Goal: Information Seeking & Learning: Learn about a topic

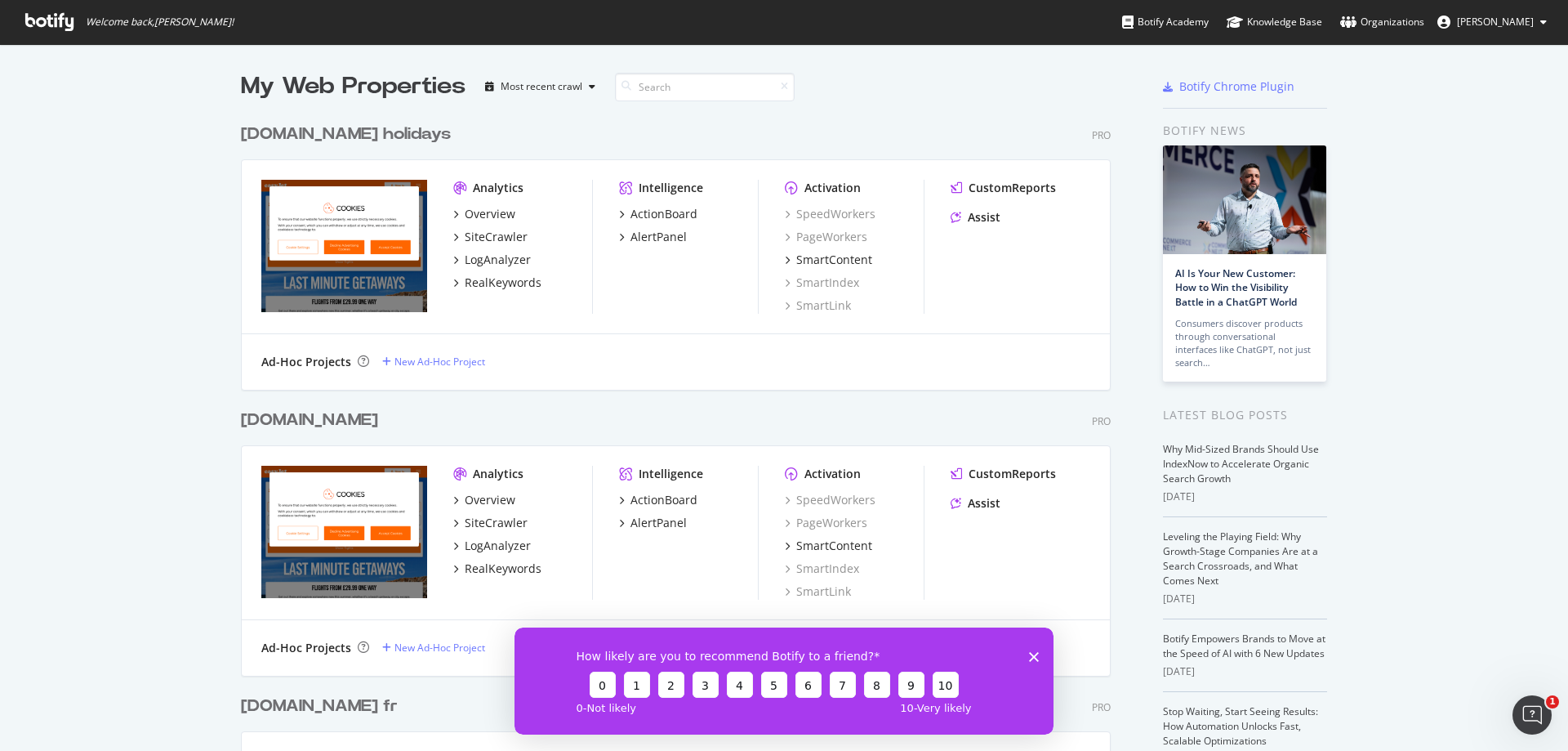
click at [925, 123] on div "[DOMAIN_NAME] holidays Pro" at bounding box center [675, 134] width 870 height 24
click at [491, 526] on div "SiteCrawler" at bounding box center [496, 523] width 63 height 16
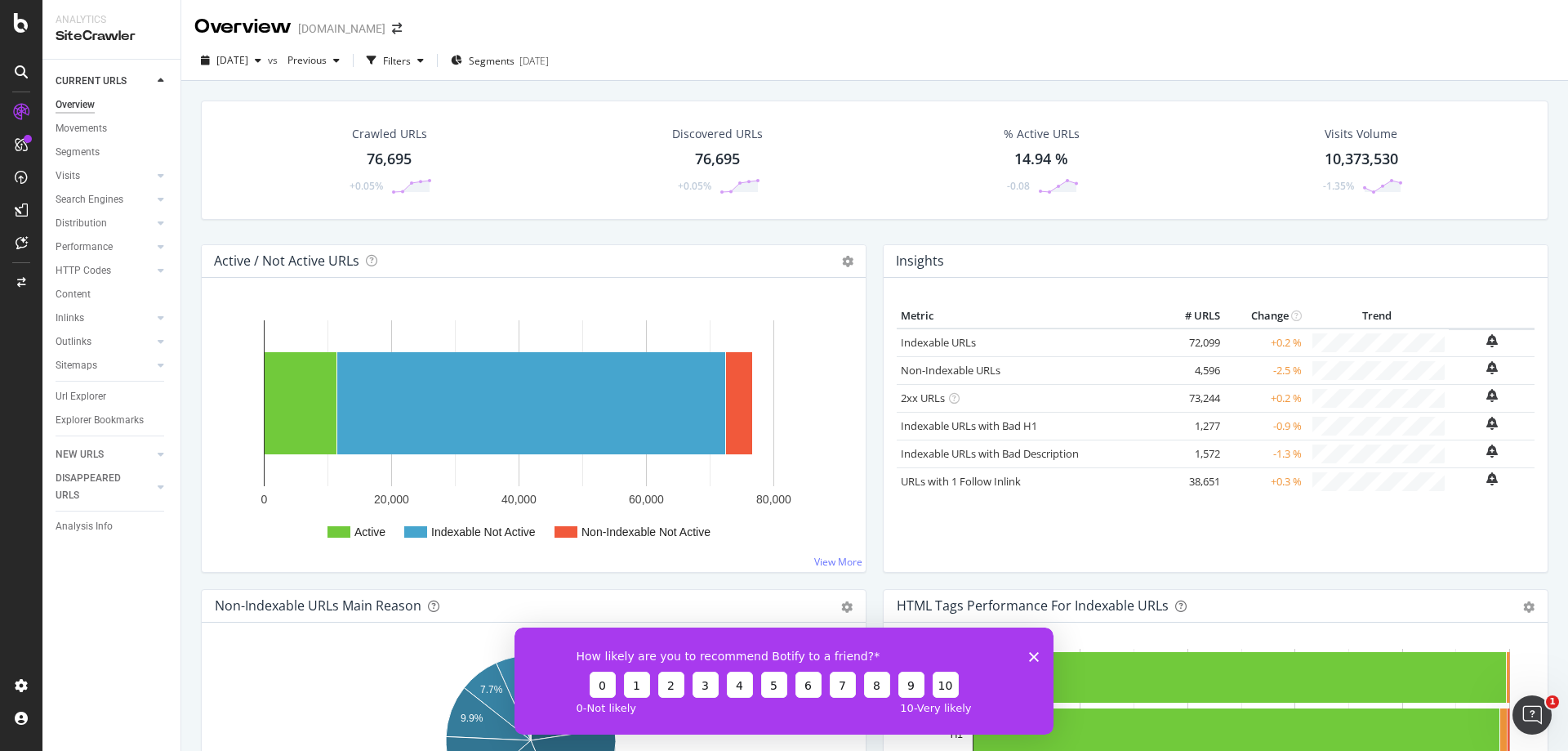
click at [871, 235] on div "Crawled URLs 76,695 +0.05% Discovered URLs 76,695 +0.05% % Active URLs 14.94 % …" at bounding box center [874, 172] width 1364 height 144
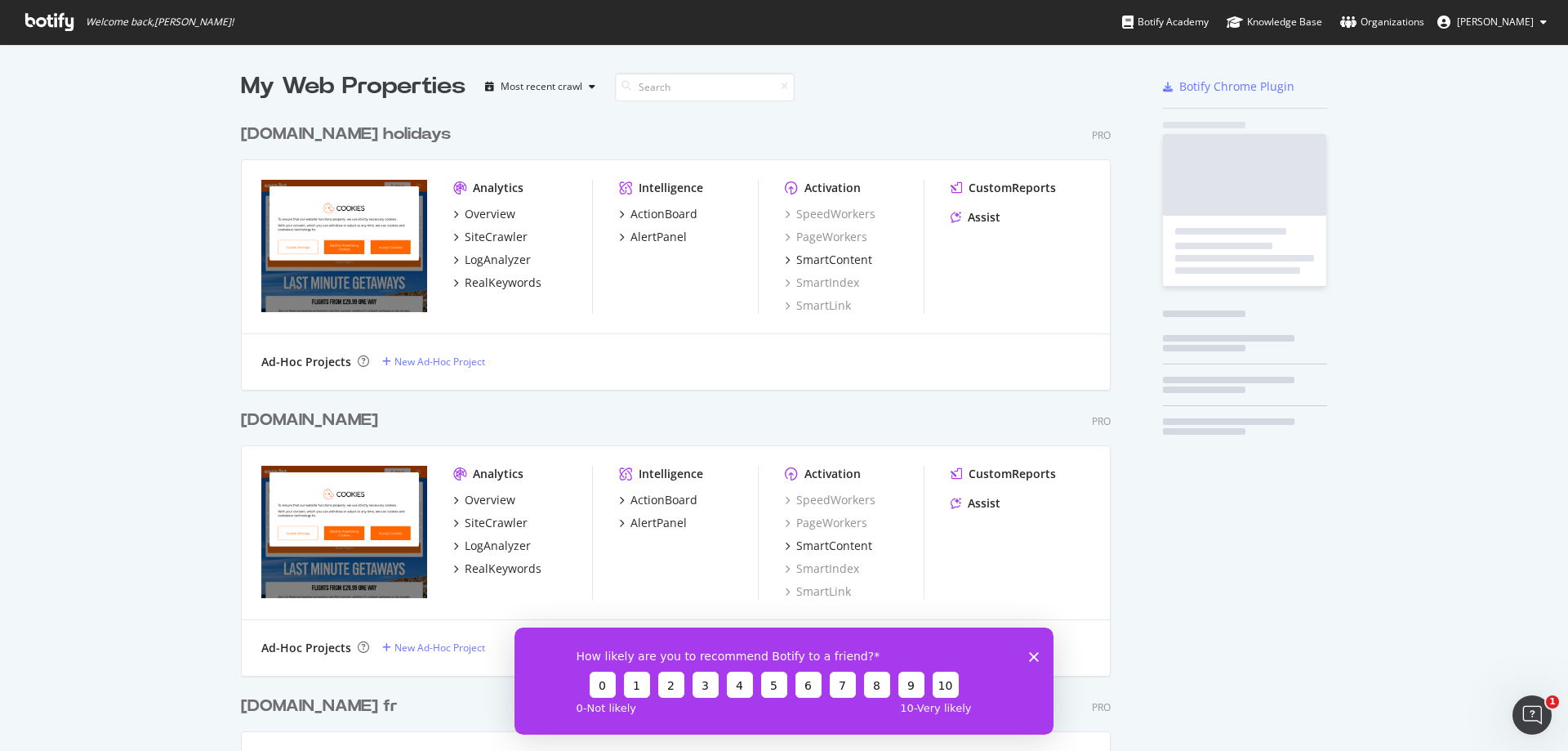
scroll to position [738, 1544]
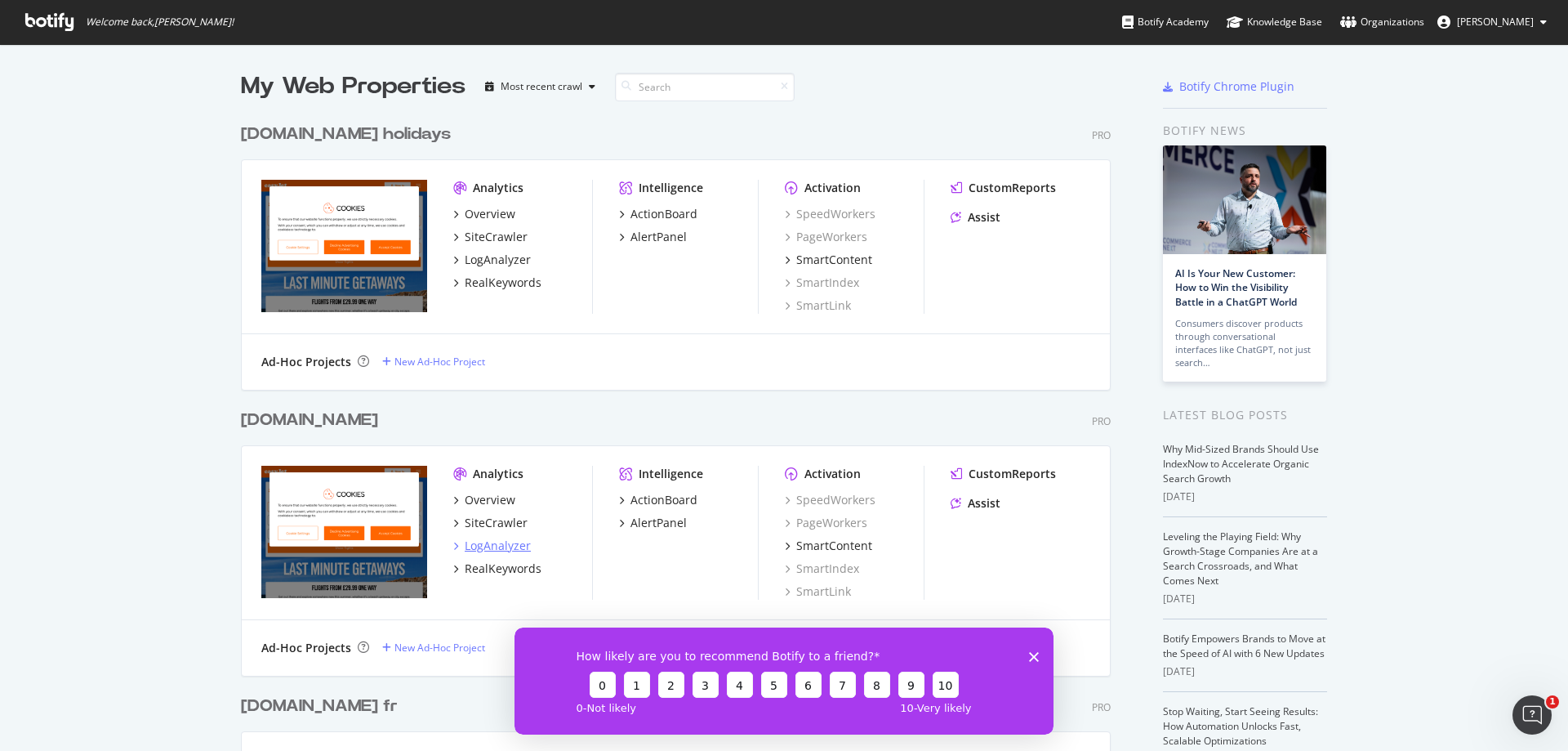
click at [513, 546] on div "LogAnalyzer" at bounding box center [497, 546] width 66 height 16
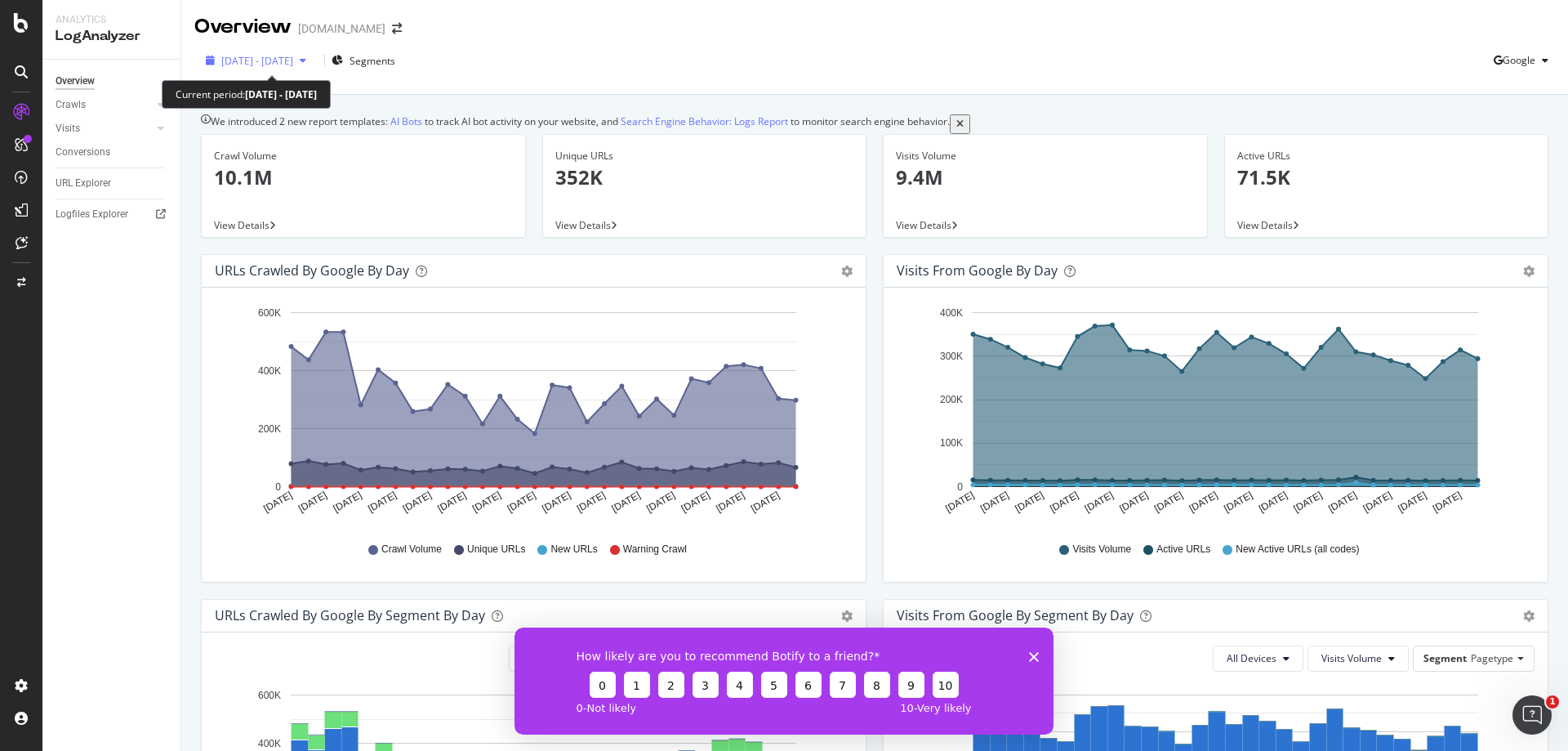
click at [246, 62] on span "[DATE] - [DATE]" at bounding box center [257, 61] width 71 height 14
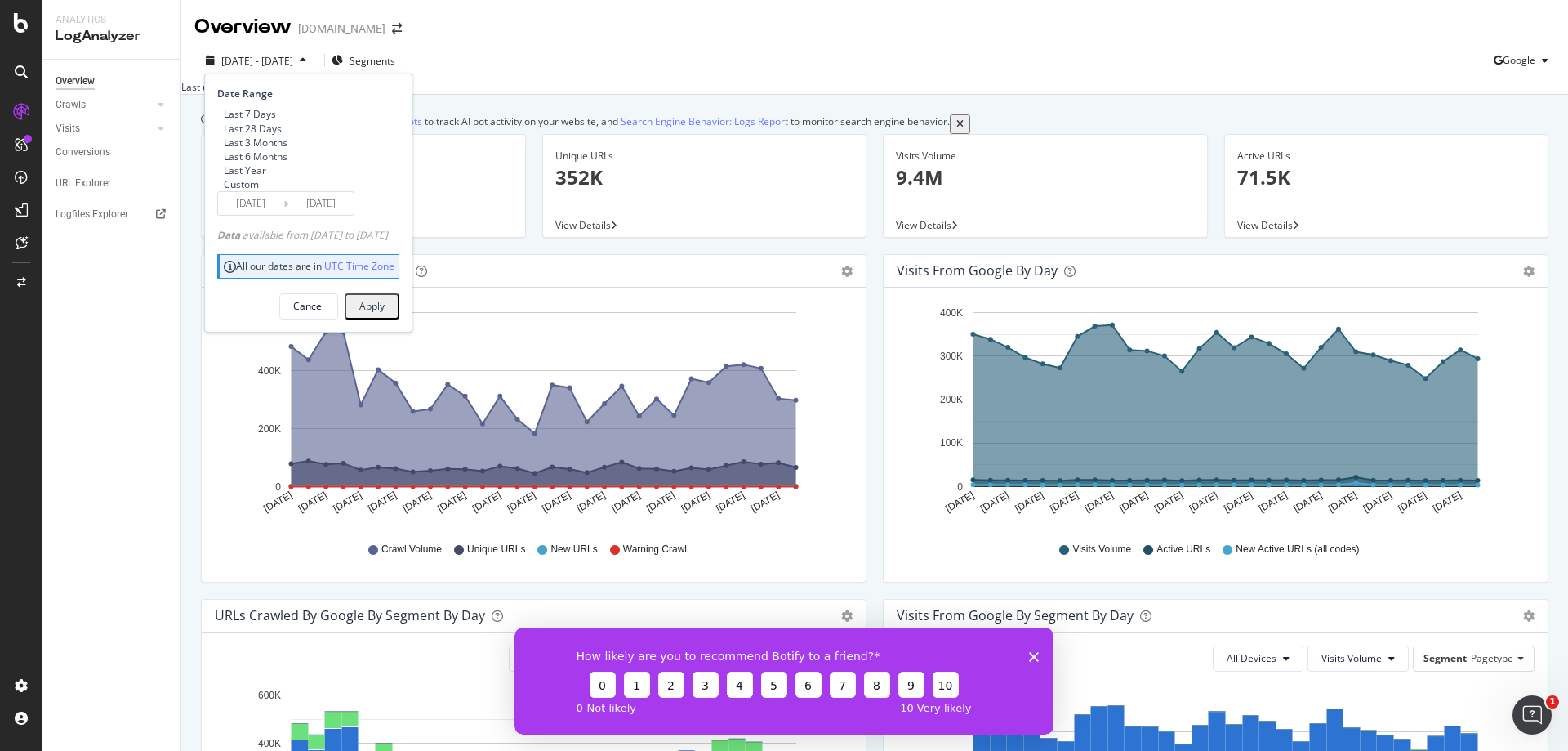
click at [264, 177] on div "Last Year" at bounding box center [244, 170] width 43 height 14
click at [250, 191] on div "Custom" at bounding box center [241, 184] width 35 height 14
click at [261, 215] on input "[DATE]" at bounding box center [250, 203] width 65 height 23
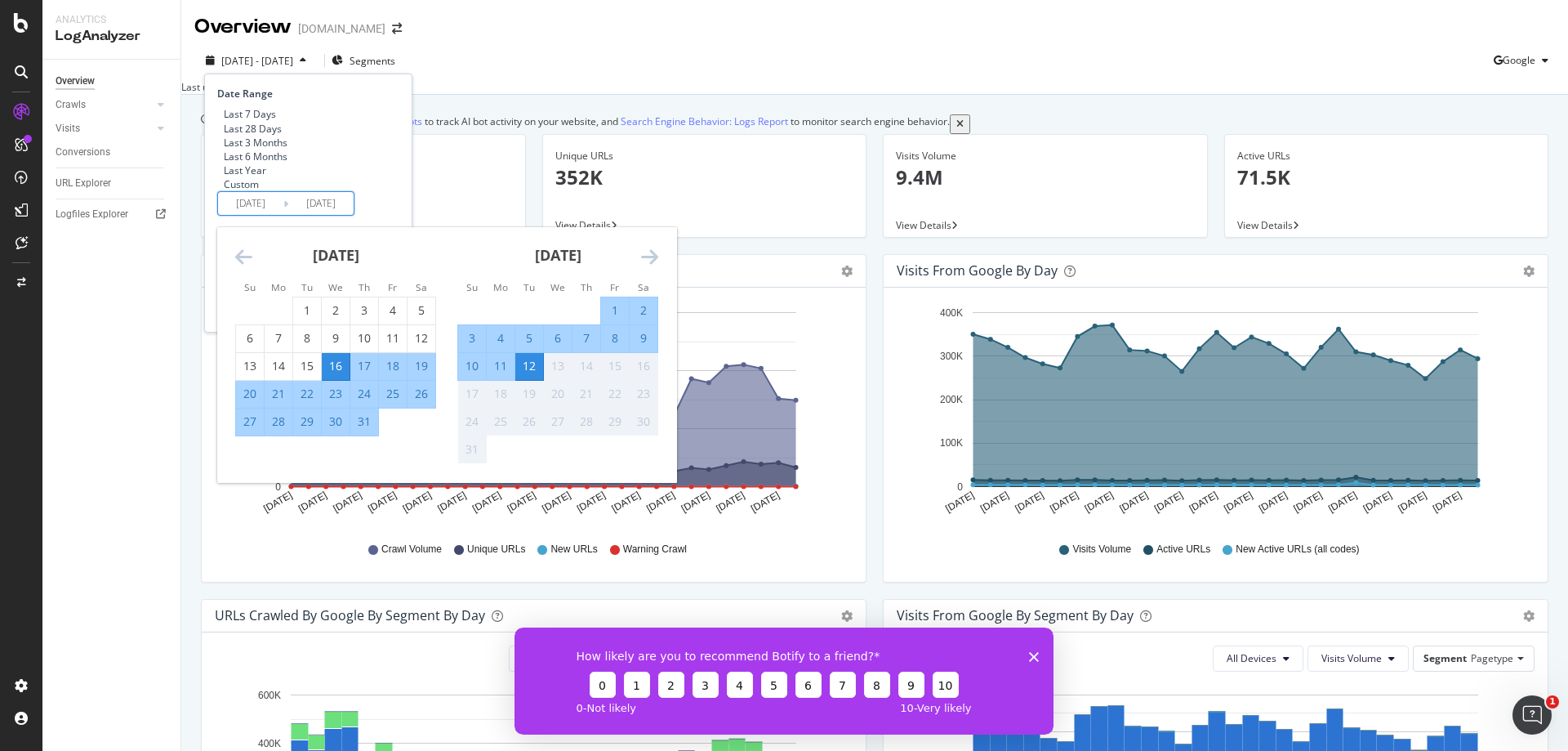
click at [245, 266] on icon "Move backward to switch to the previous month." at bounding box center [243, 257] width 17 height 20
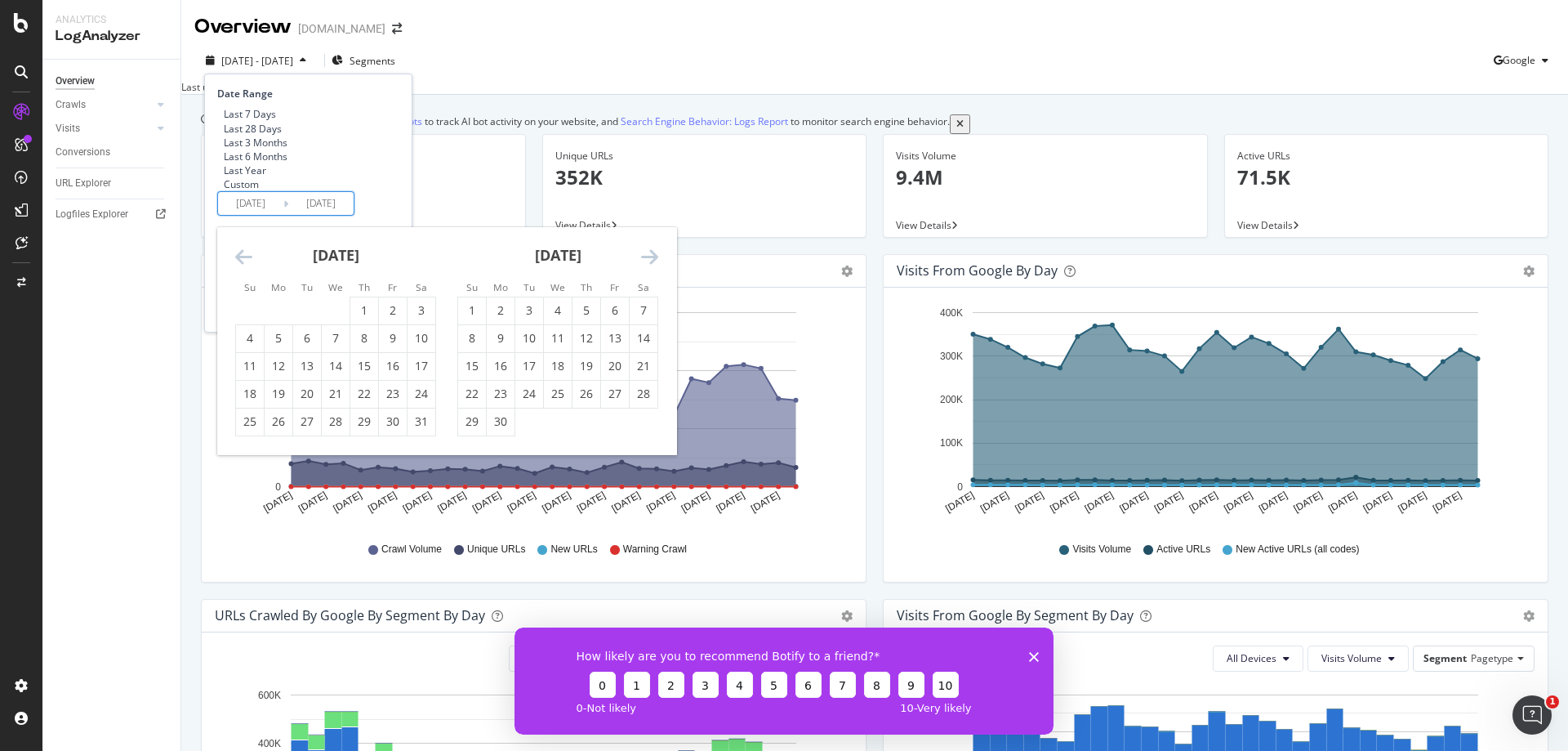
click at [245, 266] on icon "Move backward to switch to the previous month." at bounding box center [243, 257] width 17 height 20
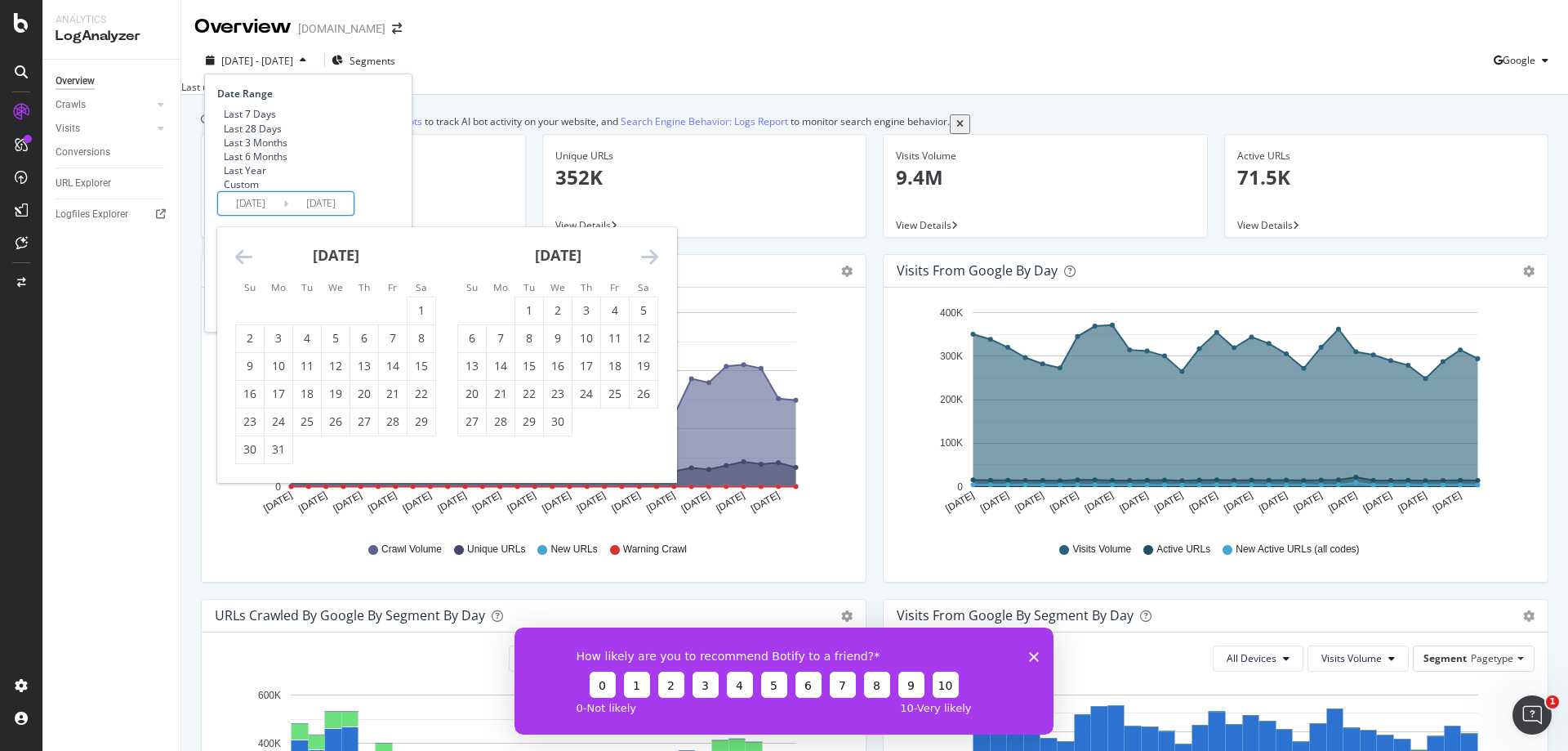
click at [245, 266] on icon "Move backward to switch to the previous month." at bounding box center [243, 257] width 17 height 20
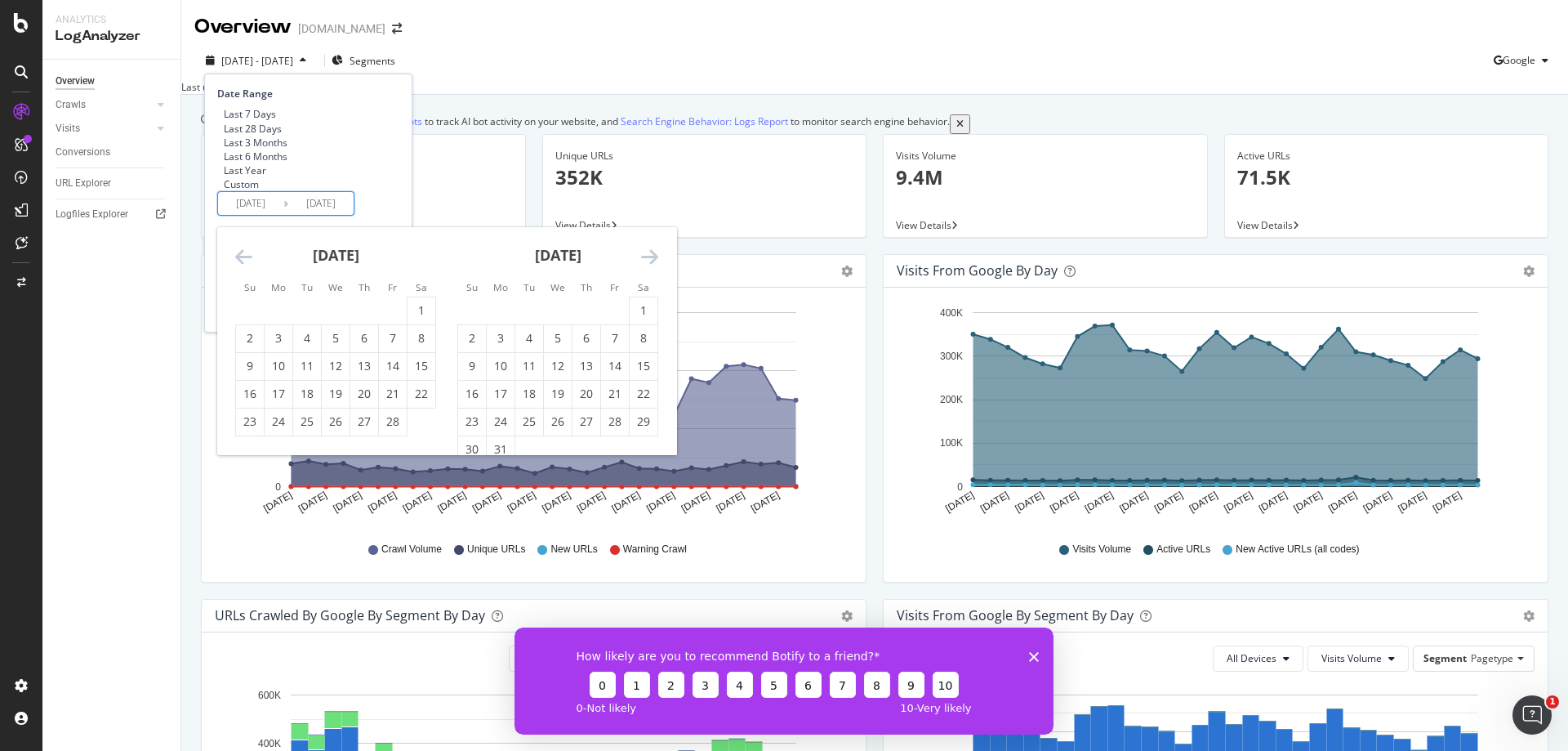
click at [245, 266] on icon "Move backward to switch to the previous month." at bounding box center [243, 257] width 17 height 20
click at [313, 318] on div "1" at bounding box center [307, 310] width 28 height 16
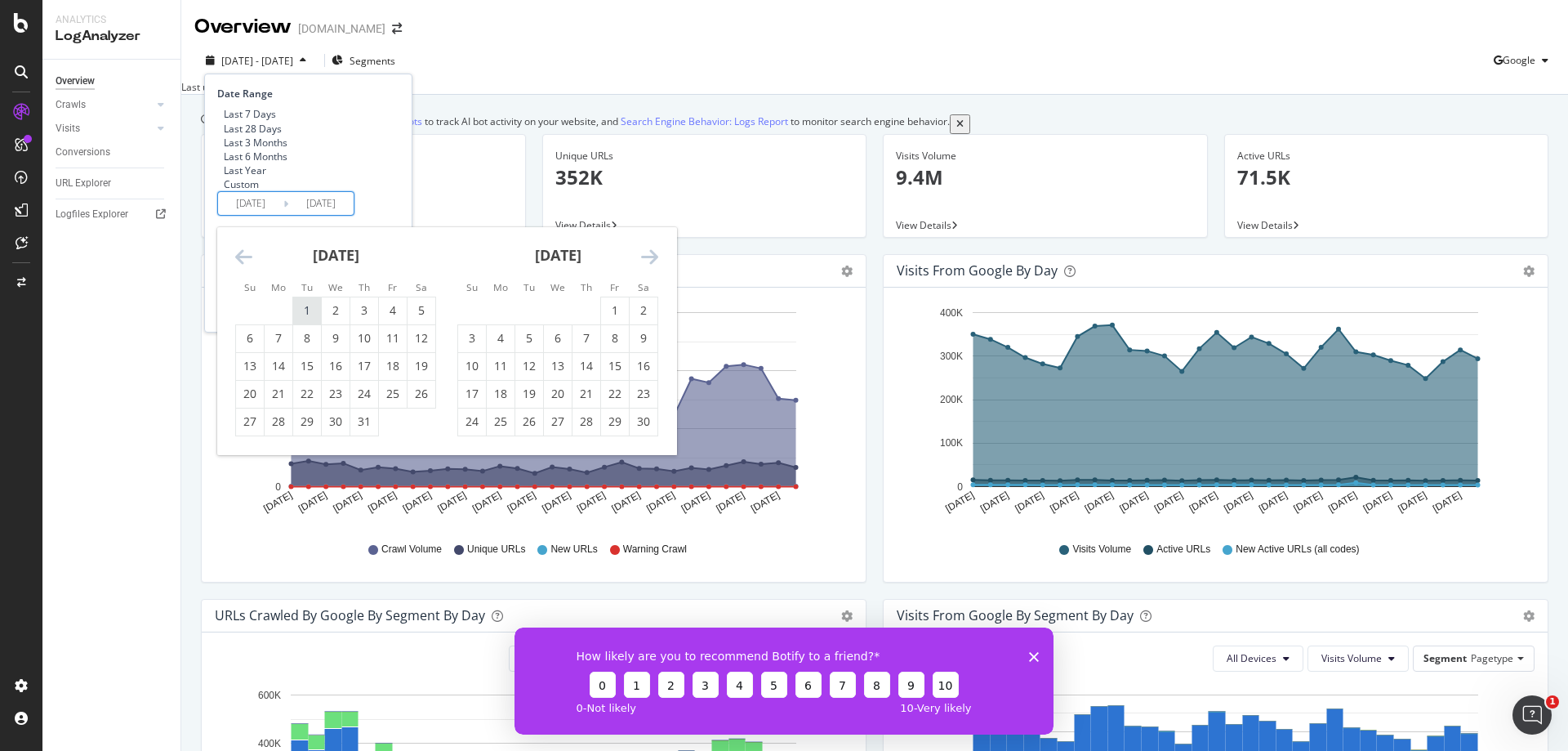
type input "[DATE]"
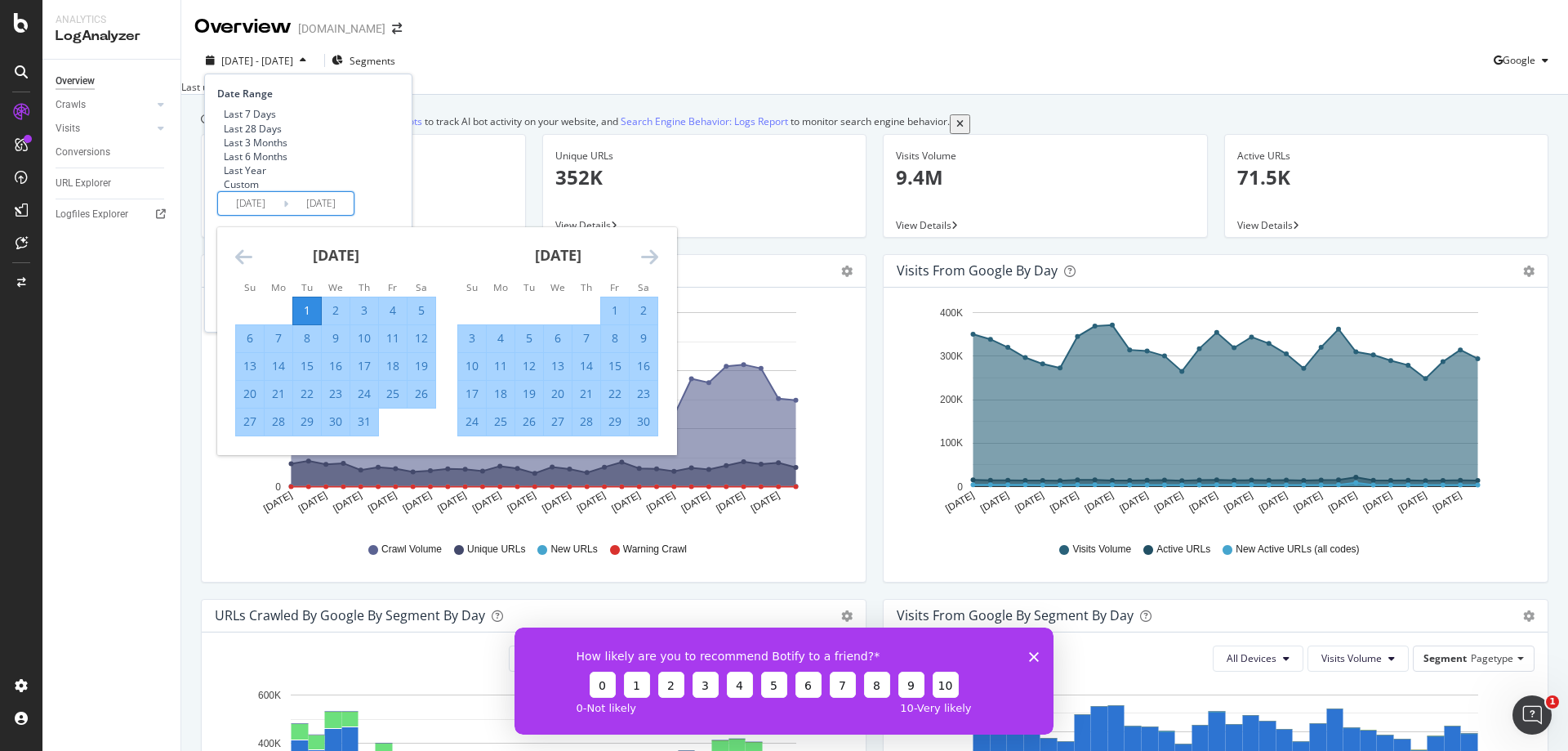
click at [395, 191] on div "Last 7 Days Last 28 Days Last 3 Months Last 6 Months Last Year Custom" at bounding box center [306, 148] width 178 height 84
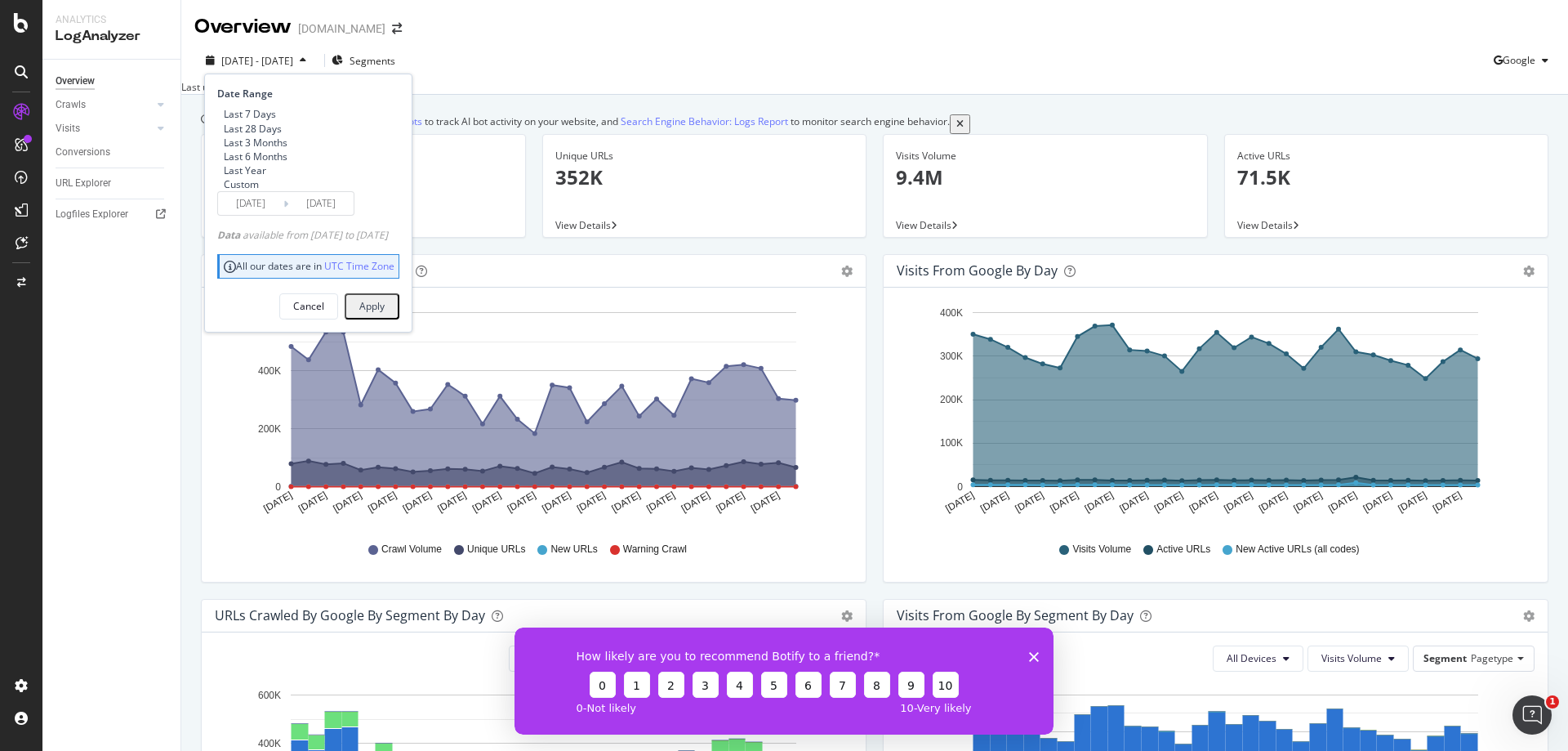
click at [384, 313] on div "Apply" at bounding box center [372, 306] width 25 height 14
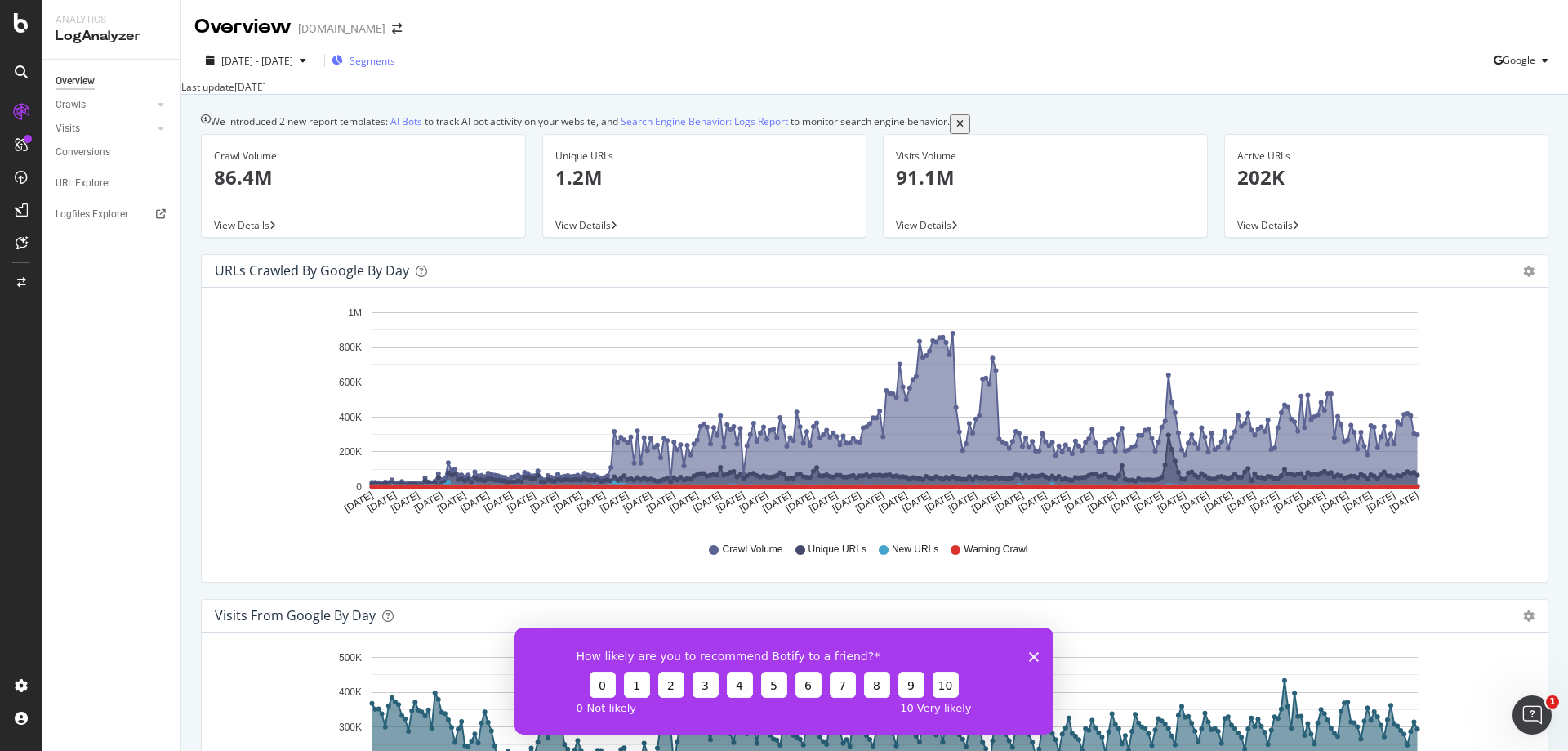
click at [395, 64] on button "Segments" at bounding box center [364, 60] width 63 height 26
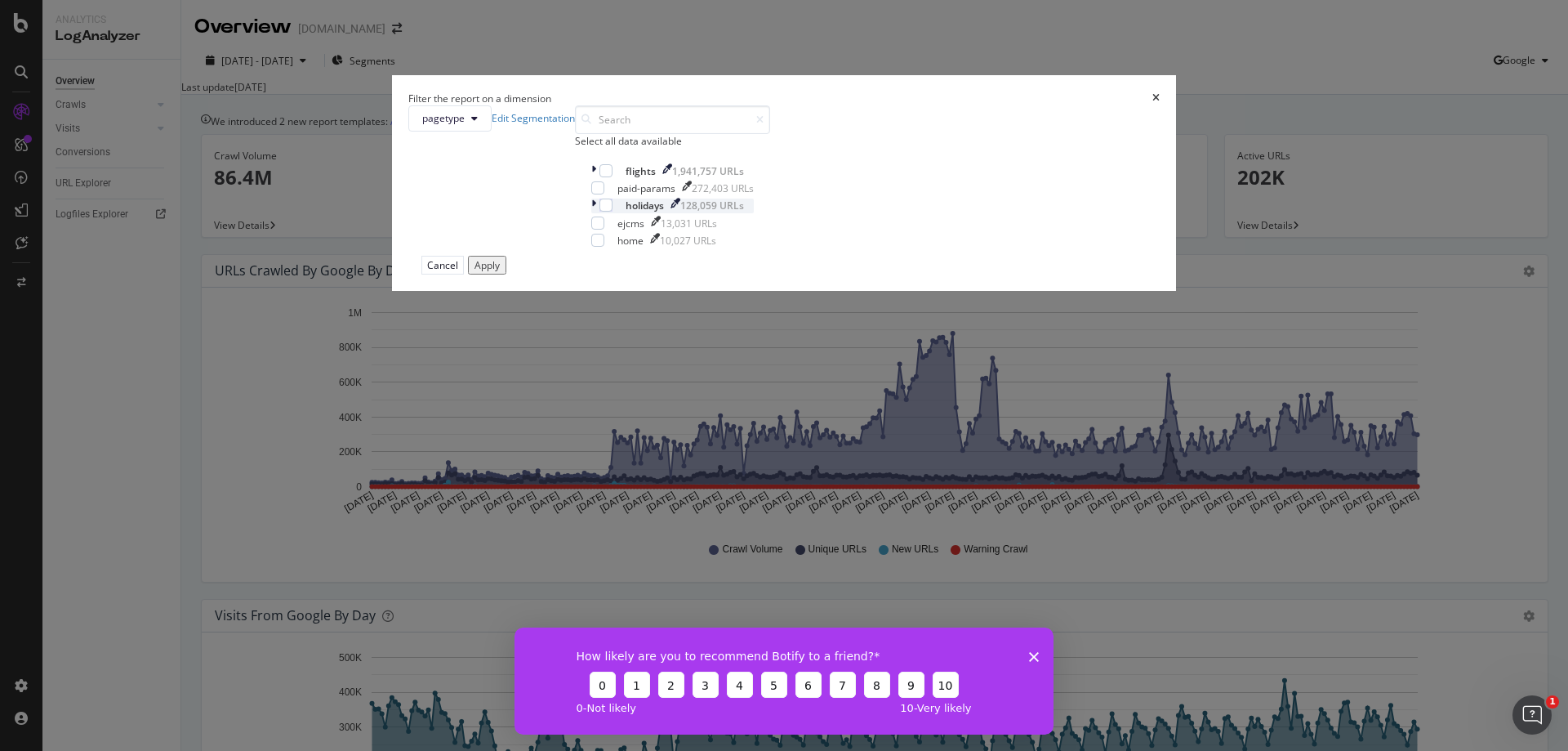
click at [596, 213] on icon "modal" at bounding box center [593, 204] width 5 height 14
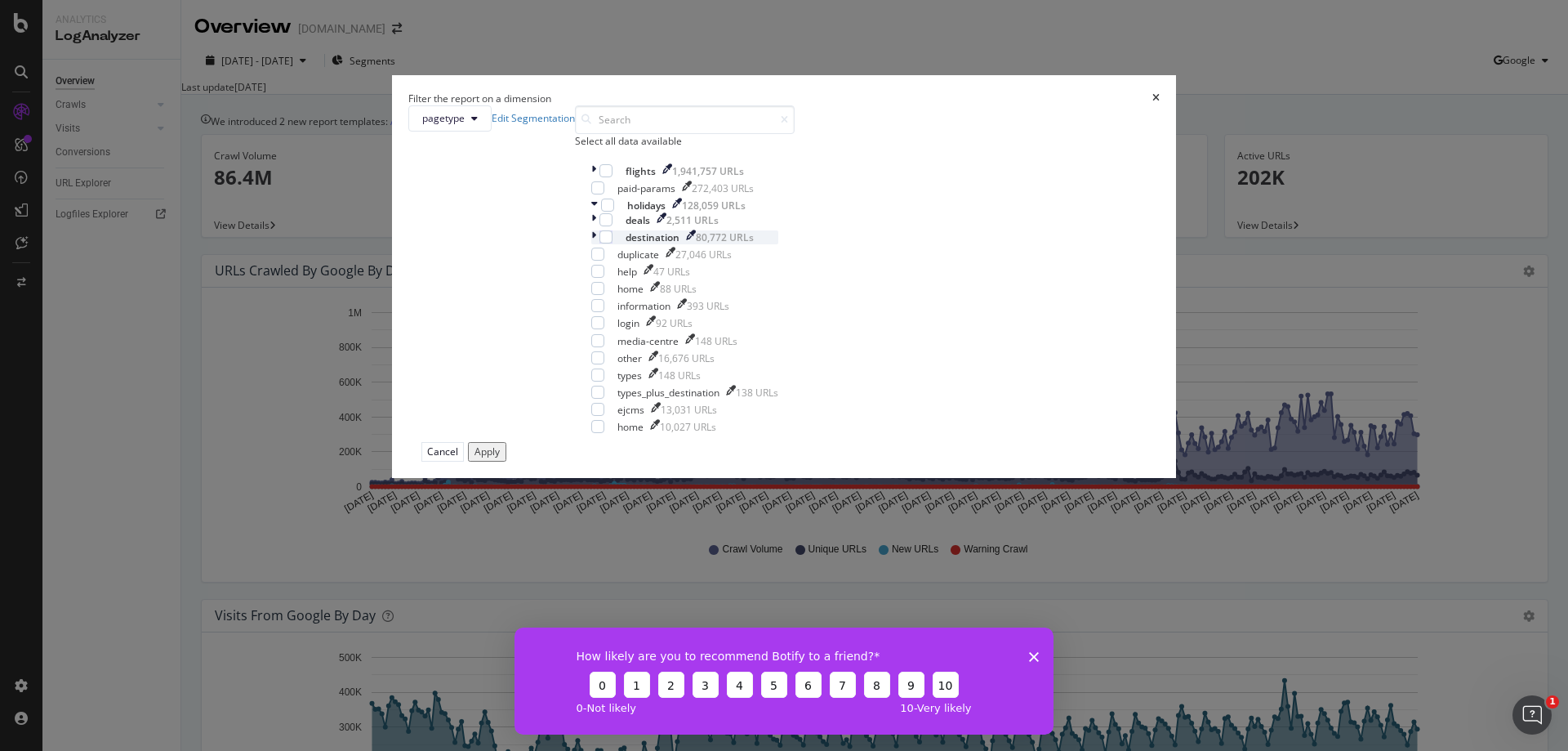
click at [596, 244] on icon "modal" at bounding box center [593, 237] width 5 height 14
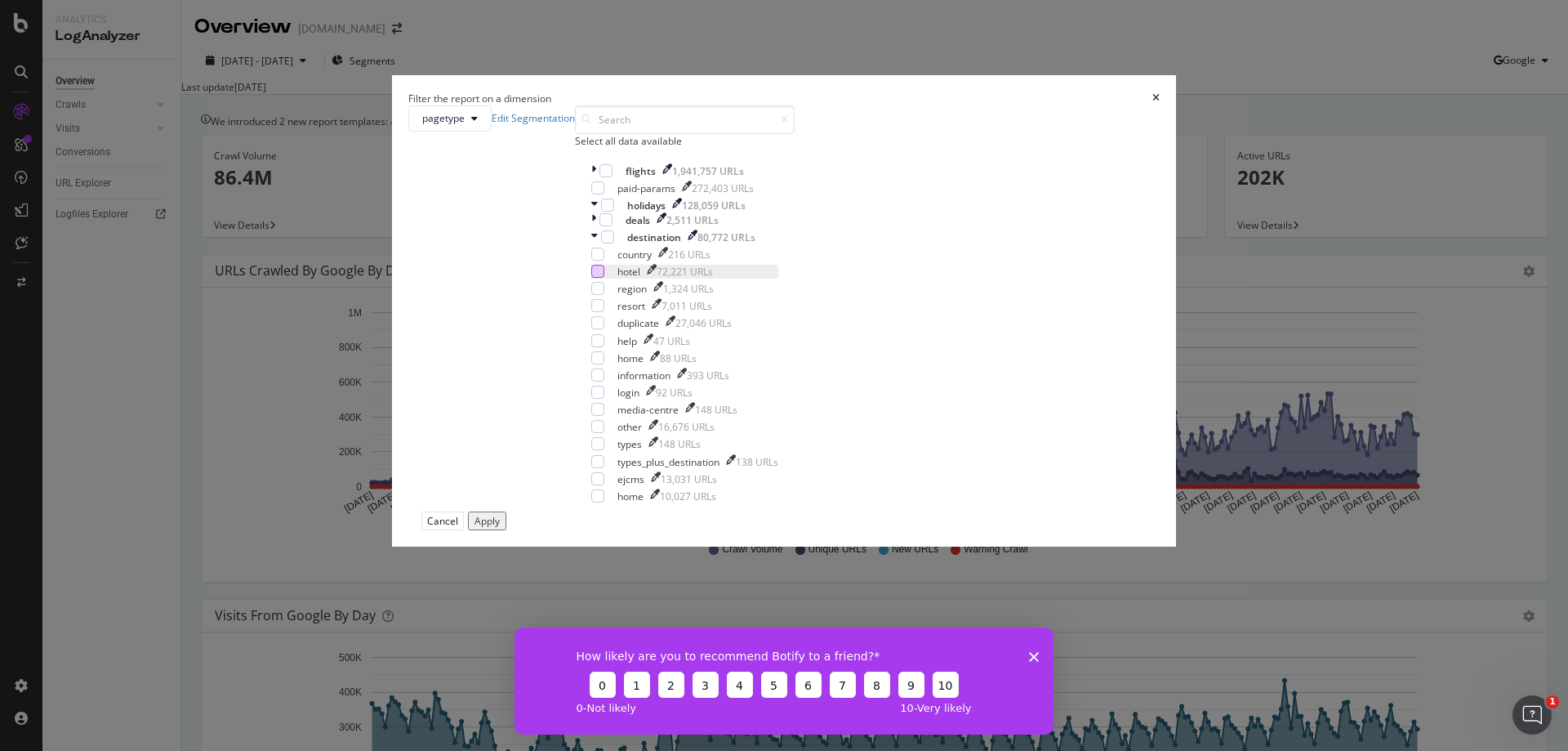
click at [604, 278] on div "modal" at bounding box center [598, 271] width 13 height 13
click at [500, 528] on div "Apply" at bounding box center [487, 520] width 25 height 14
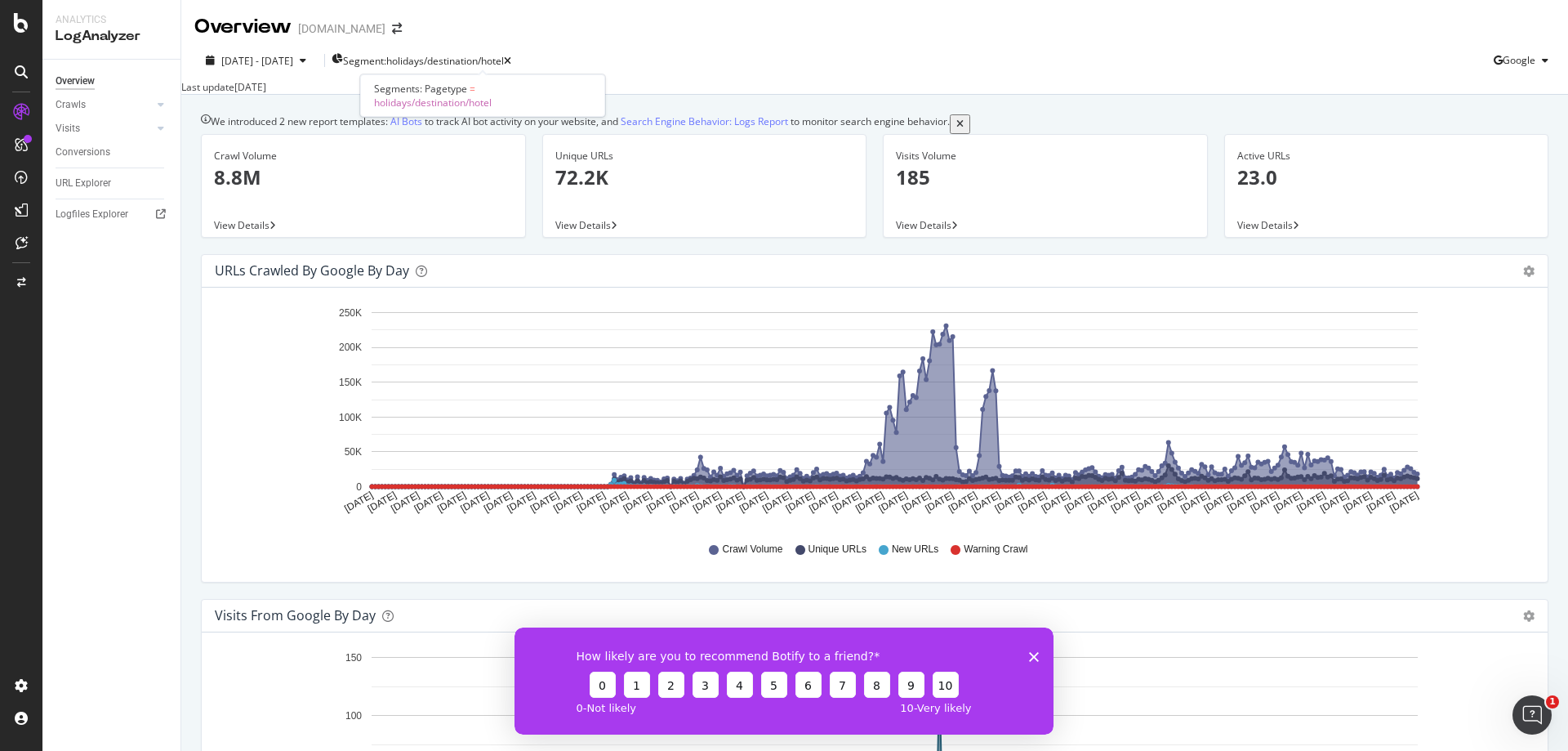
click at [760, 47] on div "[DATE] - [DATE] Segment: holidays/destination/hotel Google" at bounding box center [875, 63] width 1387 height 33
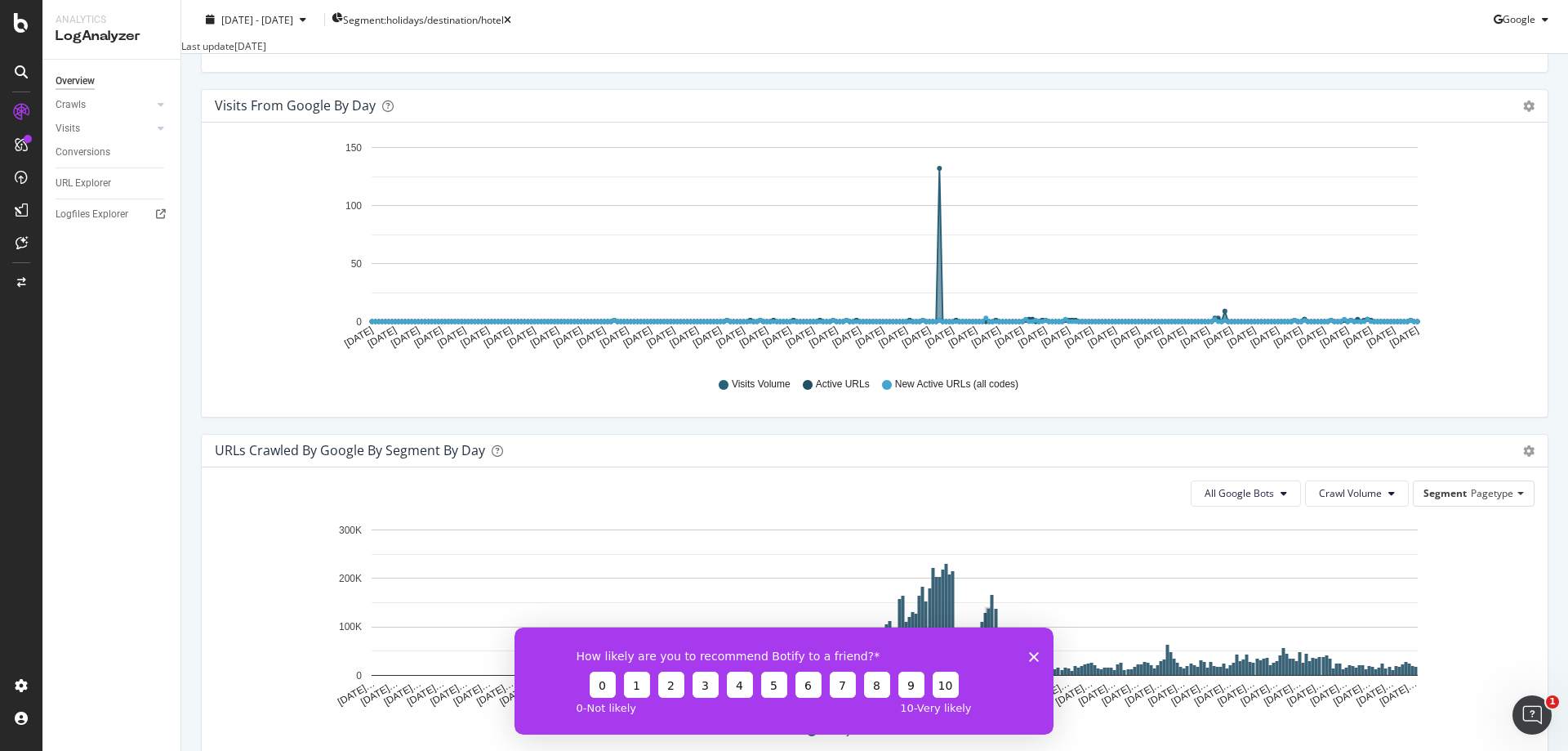
scroll to position [817, 0]
